Goal: Register for event/course

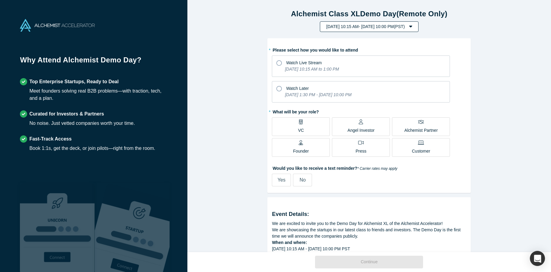
click at [418, 26] on button "[DATE] 10:15 AM - [DATE] 10:00 PM ( PST )" at bounding box center [369, 26] width 98 height 11
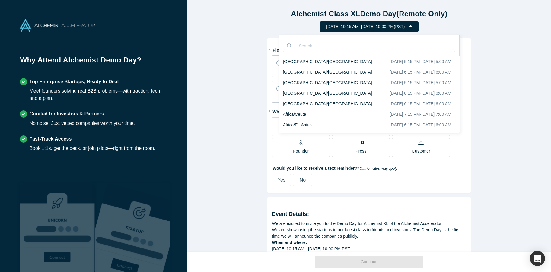
scroll to position [930, 0]
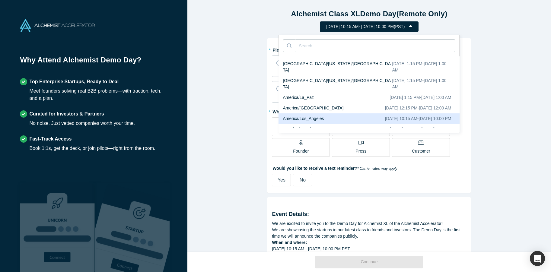
click at [492, 62] on div "Alchemist Class XL Demo Day (Remote Only) [DATE] 10:15 AM - [DATE] 10:00 PM ( P…" at bounding box center [369, 126] width 364 height 252
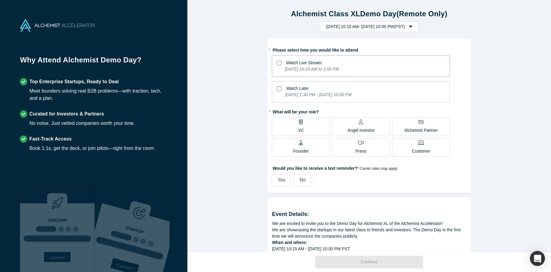
click at [279, 63] on icon at bounding box center [278, 62] width 5 height 5
click at [0, 0] on input "Watch Live Stream [DATE] 10:15 AM to 1:00 PM" at bounding box center [0, 0] width 0 height 0
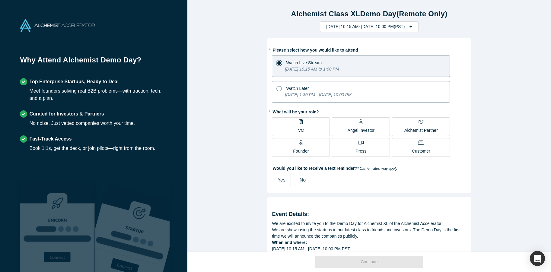
click at [277, 89] on icon at bounding box center [278, 88] width 5 height 5
click at [0, 0] on input "Watch Later [DATE] 1:30 PM - [DATE] 10:00 PM" at bounding box center [0, 0] width 0 height 0
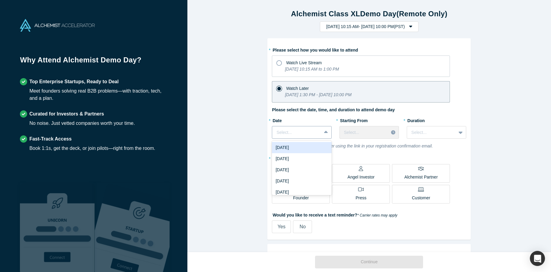
click at [323, 134] on div at bounding box center [327, 132] width 10 height 11
drag, startPoint x: 255, startPoint y: 113, endPoint x: 261, endPoint y: 116, distance: 6.6
click at [255, 113] on div "Alchemist Class XL Demo Day (Remote Only) [DATE] 10:15 AM - [DATE] 10:00 PM ( P…" at bounding box center [369, 126] width 364 height 252
click at [323, 136] on div at bounding box center [326, 132] width 10 height 11
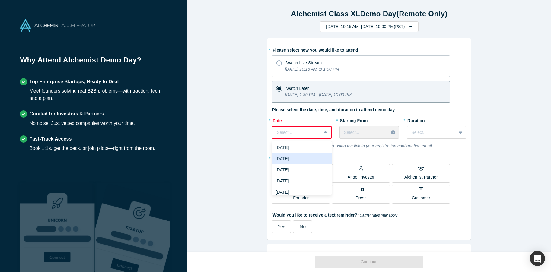
click at [295, 158] on div "[DATE]" at bounding box center [301, 158] width 59 height 11
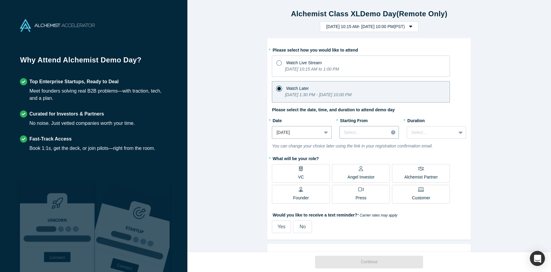
click at [385, 135] on div "Select..." at bounding box center [364, 133] width 49 height 10
click at [365, 177] on div "8:00 AM (PST)" at bounding box center [369, 180] width 59 height 11
click at [422, 132] on div at bounding box center [431, 133] width 40 height 8
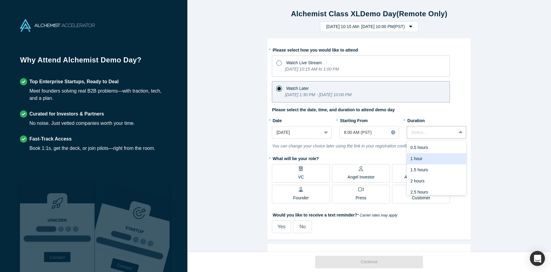
click at [438, 156] on div "1 hour" at bounding box center [436, 158] width 59 height 11
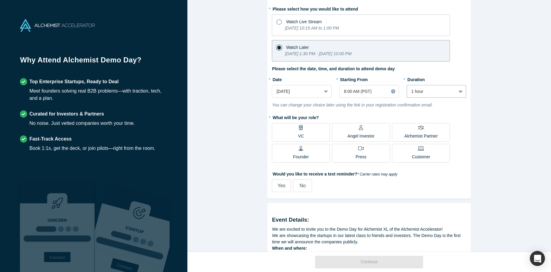
scroll to position [41, 0]
click at [360, 153] on div "Press" at bounding box center [361, 153] width 11 height 14
click at [0, 0] on input "Press" at bounding box center [0, 0] width 0 height 0
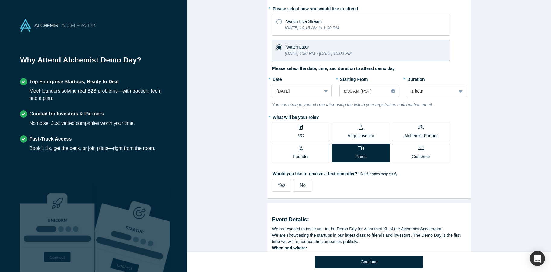
click at [305, 186] on span "No" at bounding box center [303, 185] width 6 height 5
click at [0, 0] on input "No" at bounding box center [0, 0] width 0 height 0
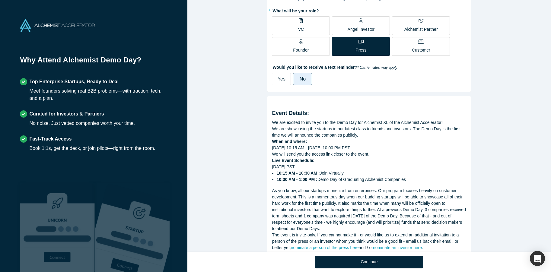
scroll to position [178, 0]
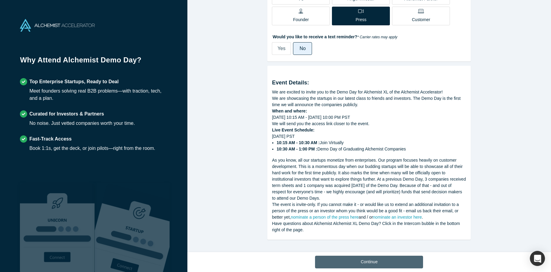
click at [378, 261] on button "Continue" at bounding box center [369, 262] width 108 height 13
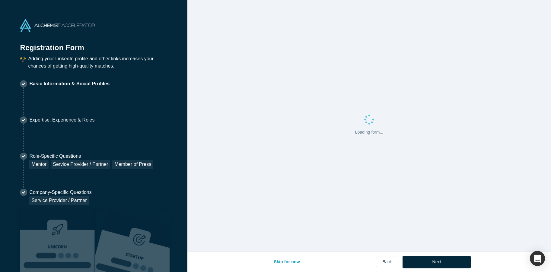
select select "US"
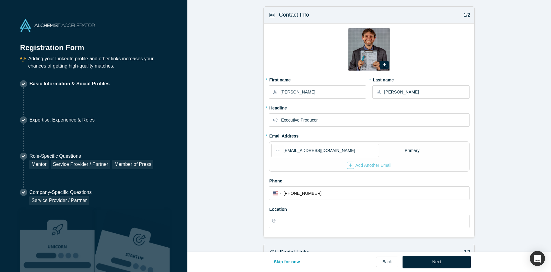
type input "[GEOGRAPHIC_DATA], [GEOGRAPHIC_DATA], [GEOGRAPHIC_DATA]"
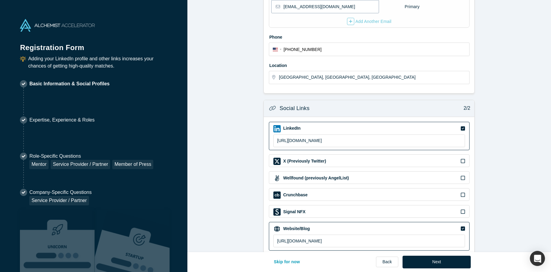
scroll to position [156, 0]
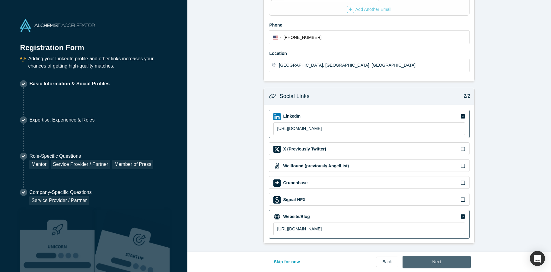
click at [445, 264] on button "Next" at bounding box center [437, 262] width 69 height 13
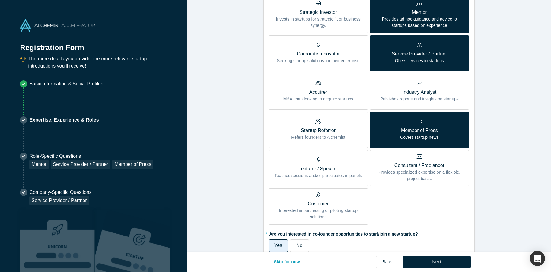
scroll to position [330, 0]
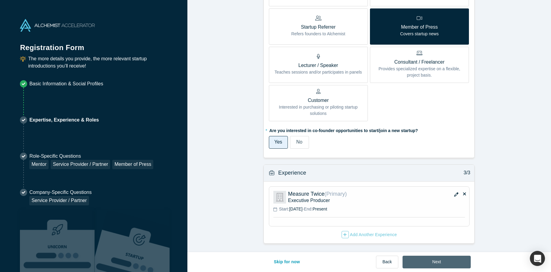
click at [441, 262] on button "Next" at bounding box center [437, 262] width 69 height 13
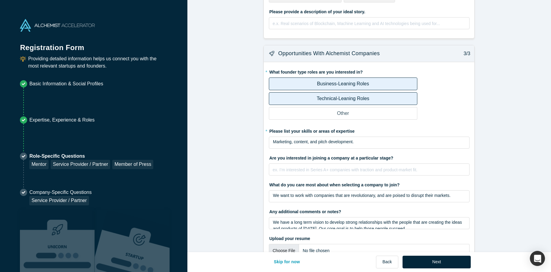
scroll to position [287, 0]
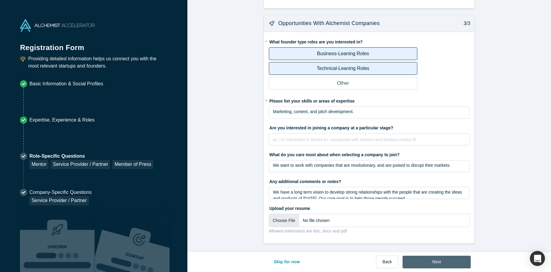
click at [435, 259] on button "Next" at bounding box center [437, 262] width 69 height 13
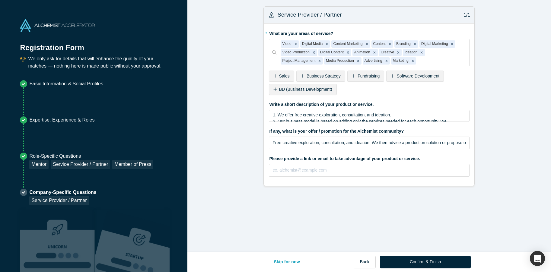
scroll to position [0, 0]
click at [435, 266] on button "Confirm & Finish" at bounding box center [425, 262] width 91 height 13
